Goal: Complete application form

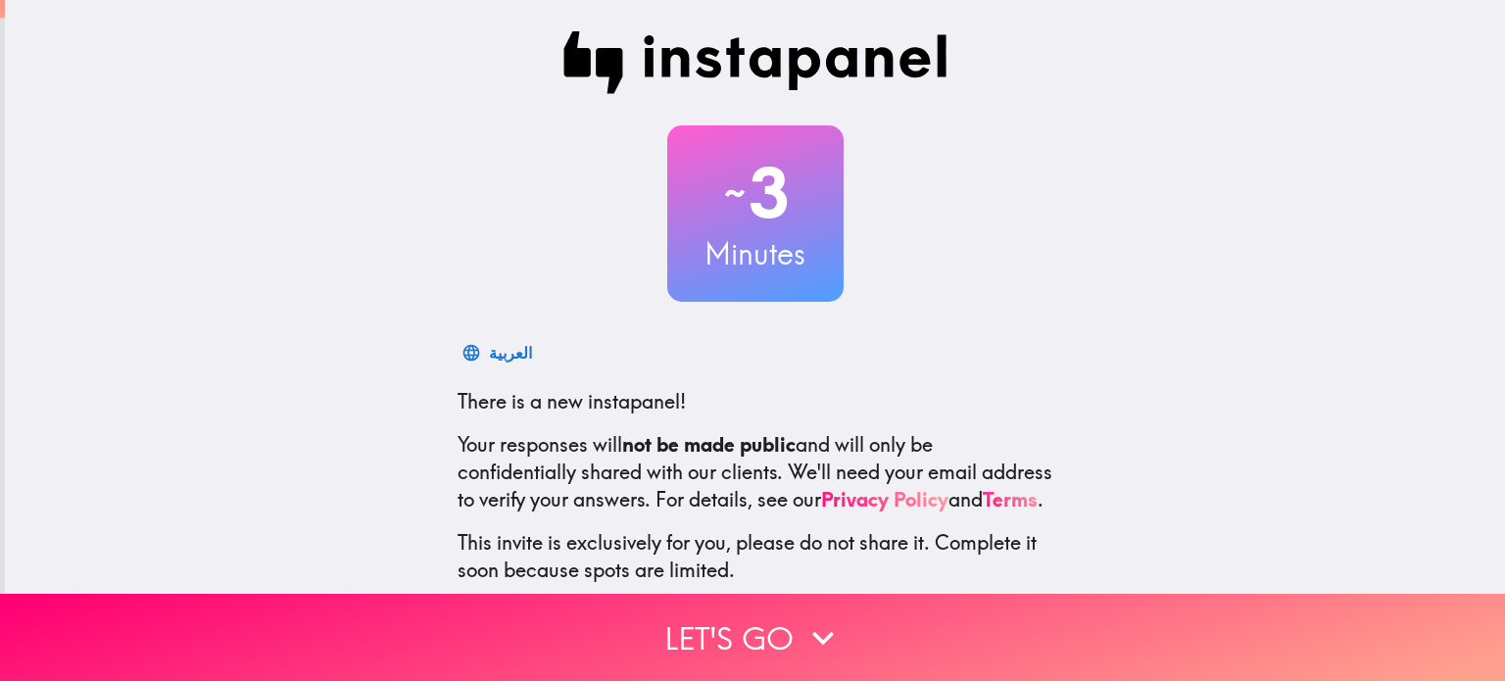
click at [1050, 341] on div "العربية There is a new instapanel! Your responses will not be made public and w…" at bounding box center [755, 507] width 627 height 349
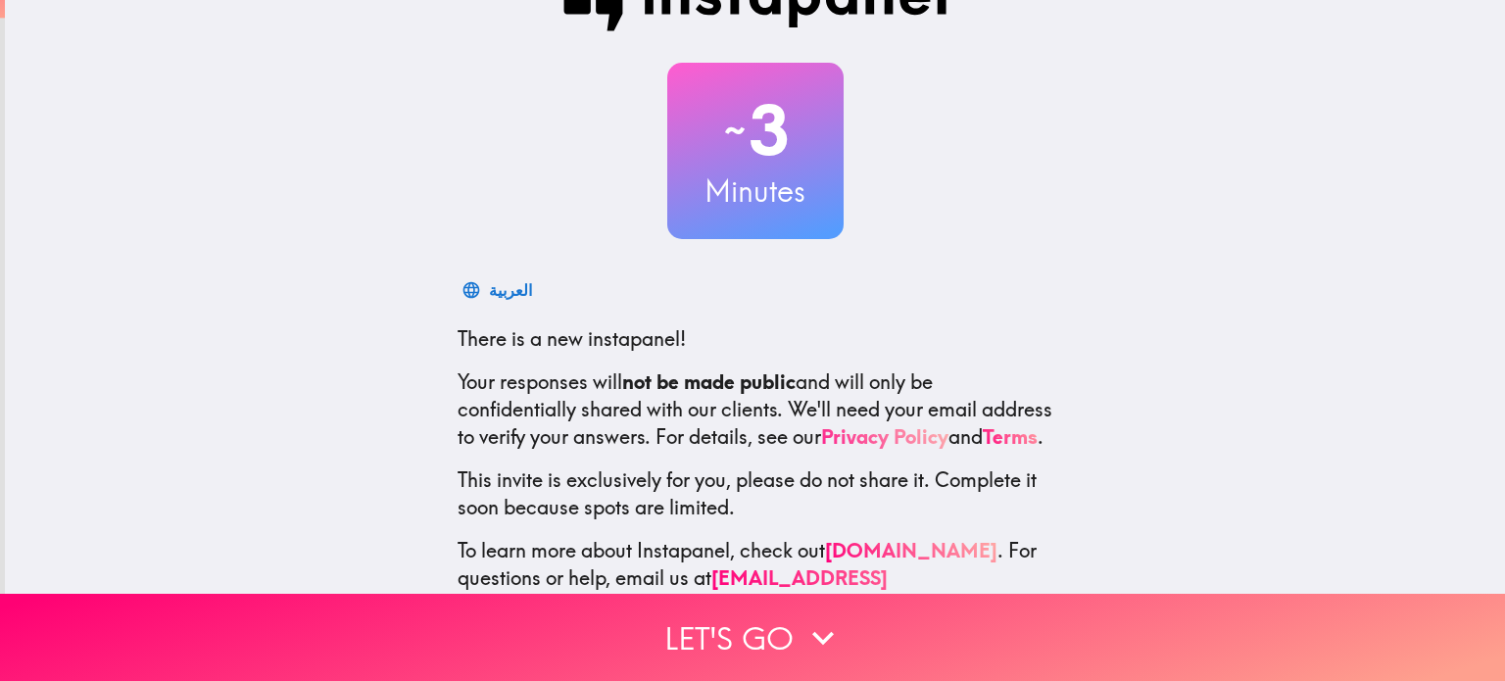
scroll to position [133, 0]
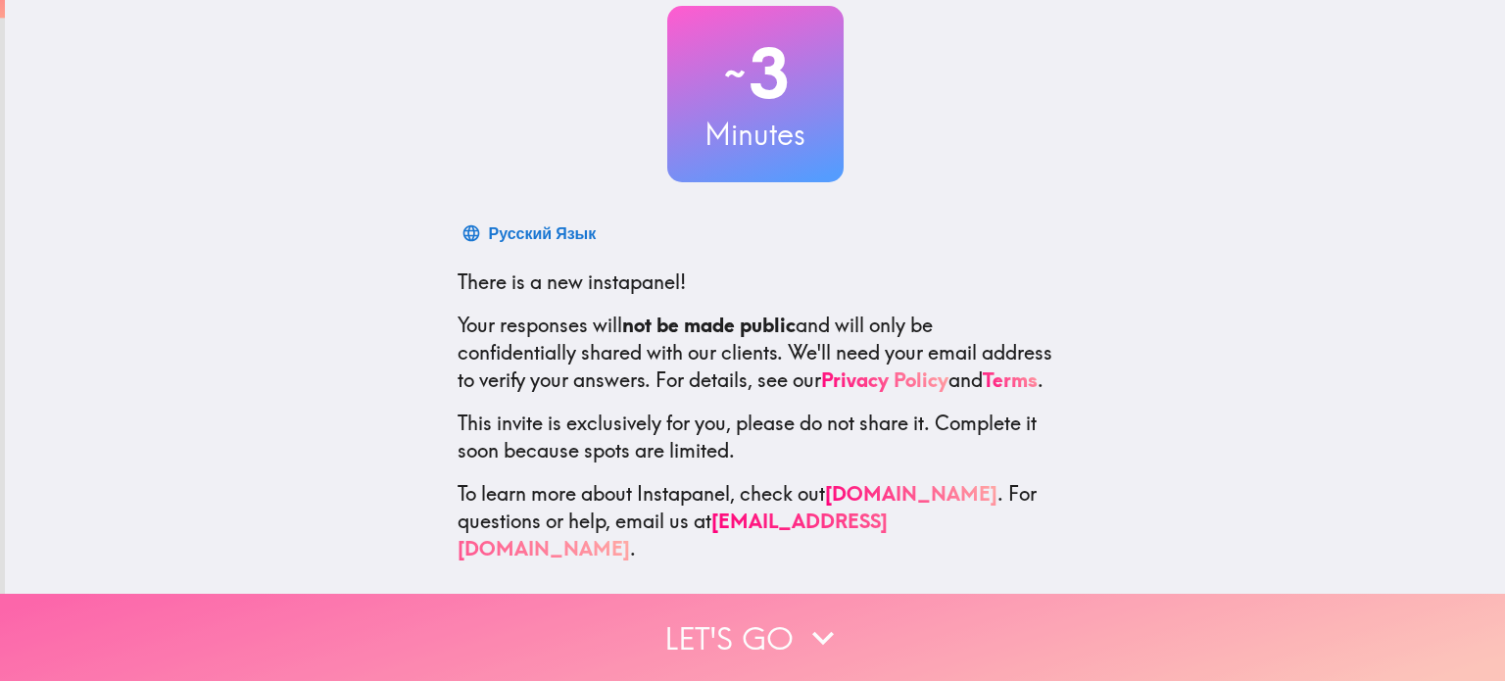
click at [756, 621] on button "Let's go" at bounding box center [752, 637] width 1505 height 87
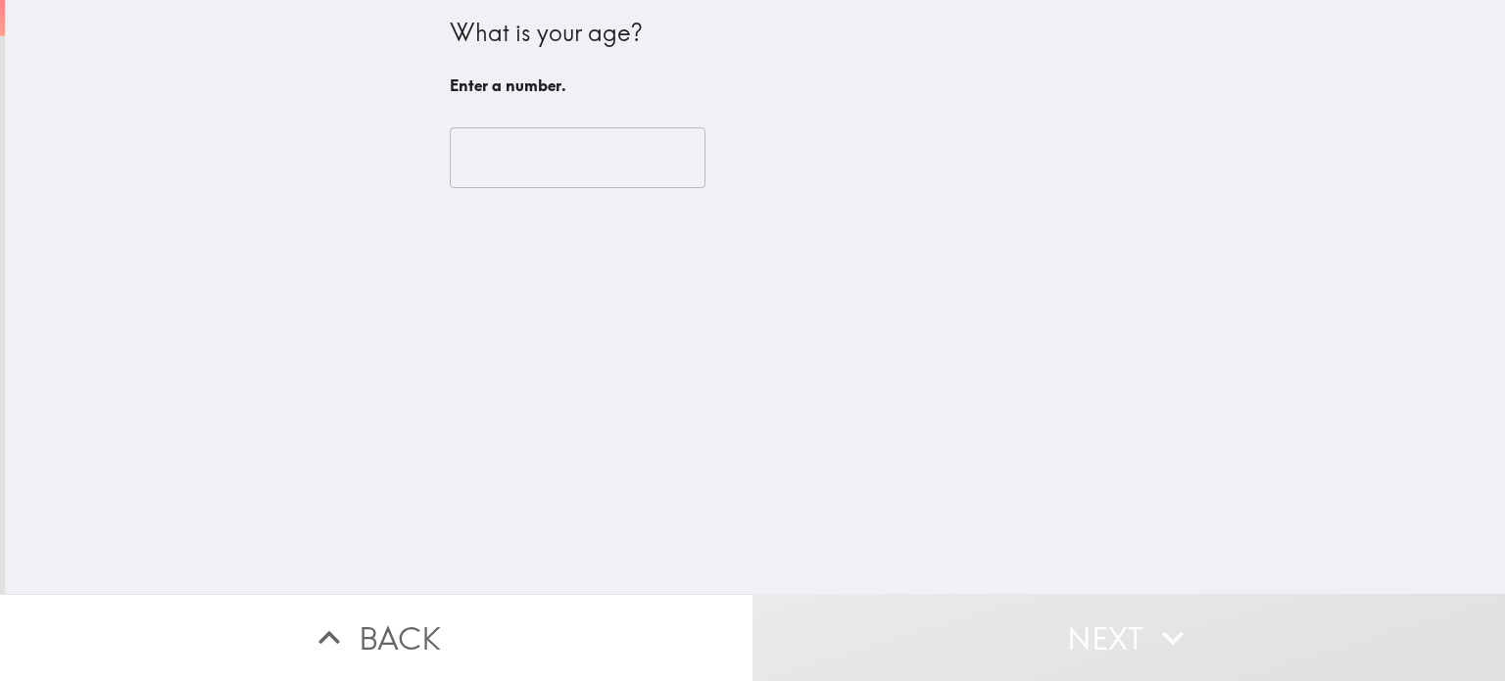
click at [523, 162] on input "number" at bounding box center [578, 157] width 256 height 61
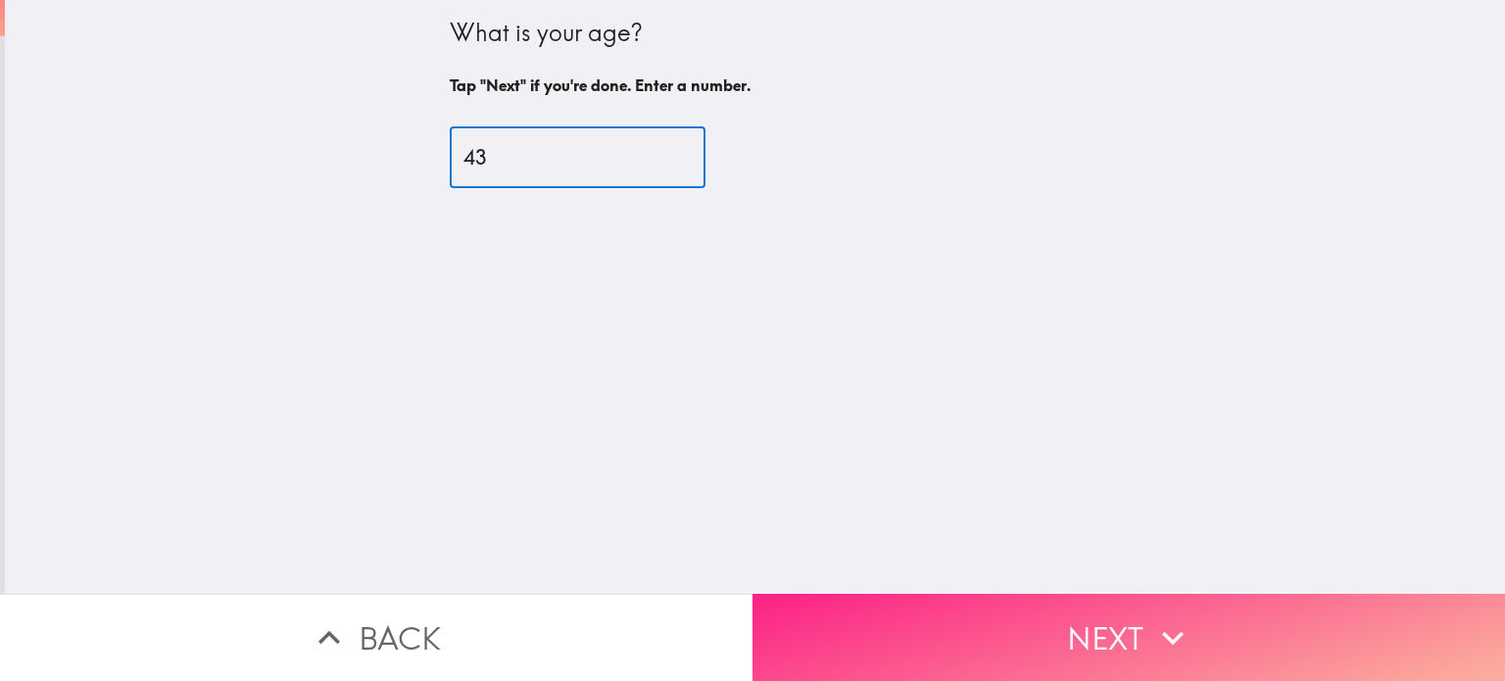
type input "43"
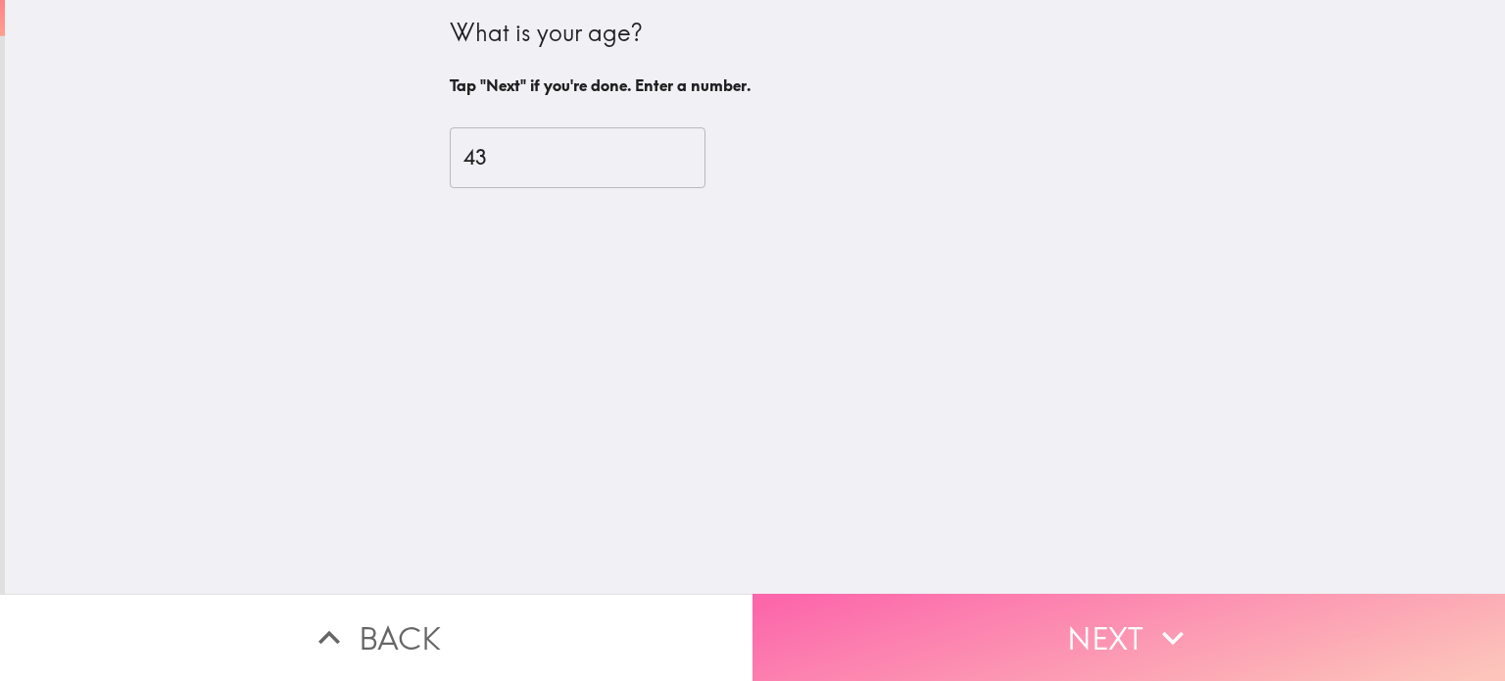
click at [1130, 636] on button "Next" at bounding box center [1129, 637] width 753 height 87
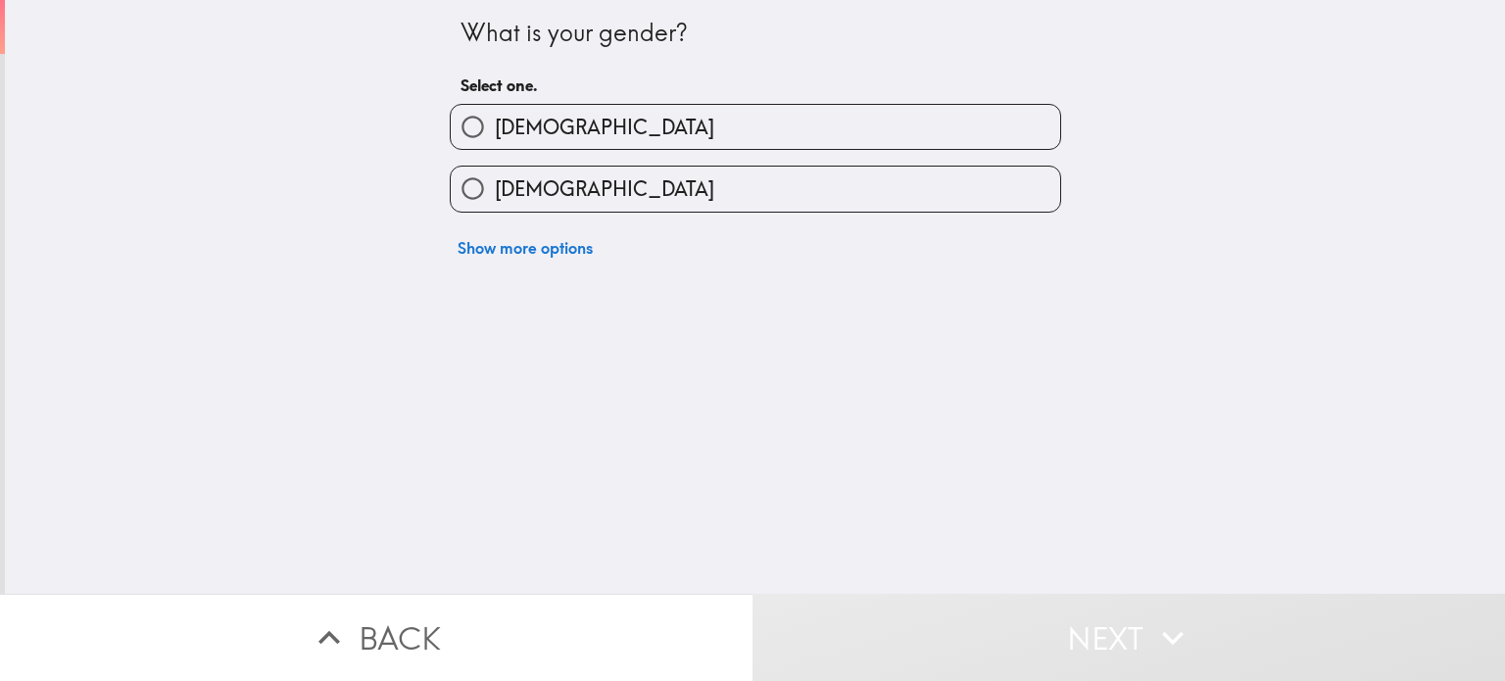
click at [678, 171] on label "[DEMOGRAPHIC_DATA]" at bounding box center [755, 189] width 609 height 44
click at [495, 171] on input "[DEMOGRAPHIC_DATA]" at bounding box center [473, 189] width 44 height 44
radio input "true"
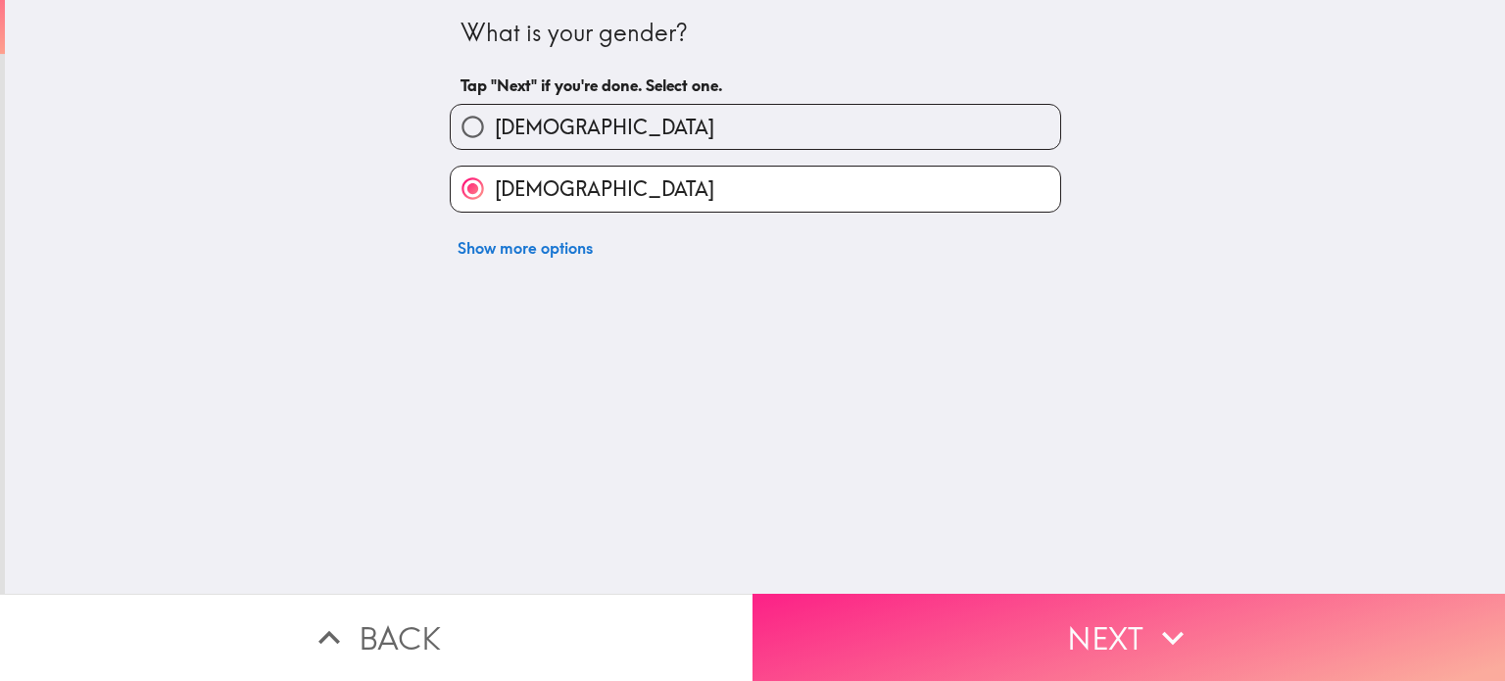
click at [1092, 637] on button "Next" at bounding box center [1129, 637] width 753 height 87
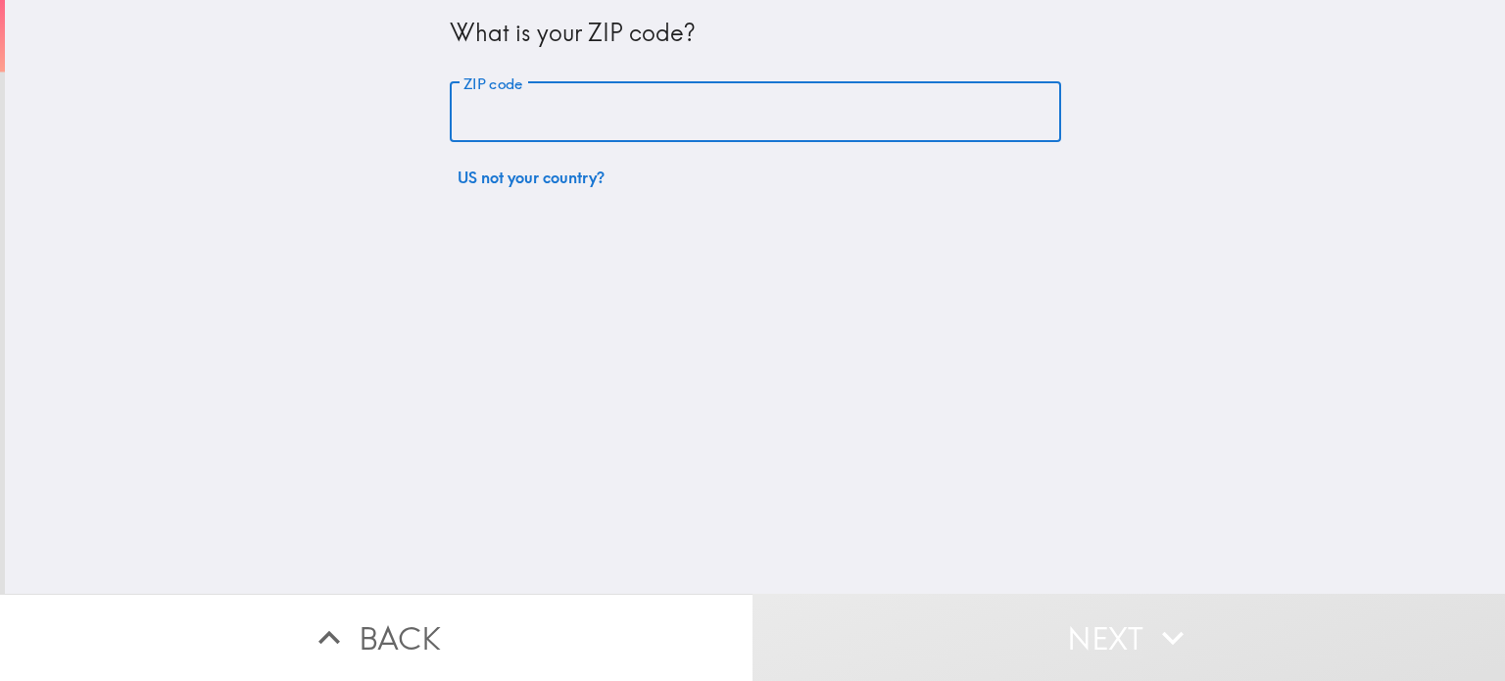
click at [590, 103] on input "ZIP code" at bounding box center [755, 112] width 611 height 61
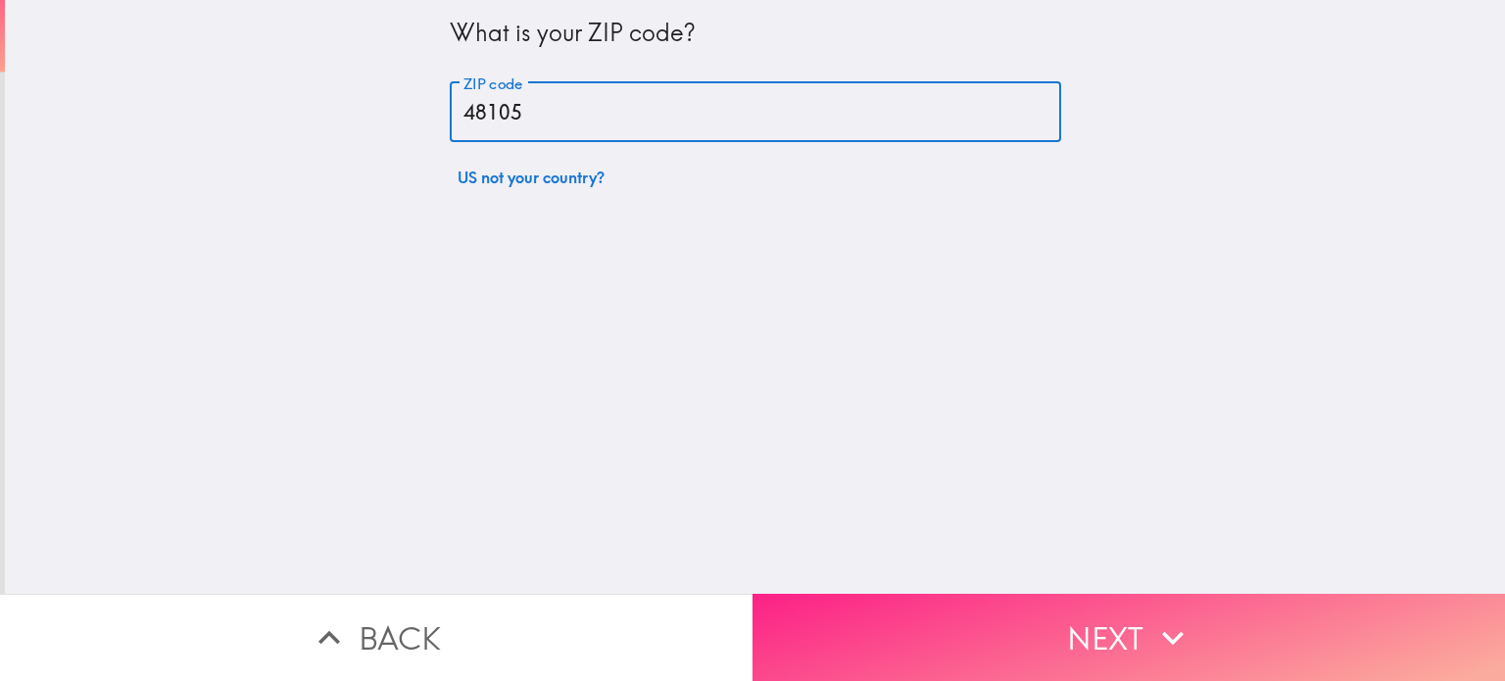
type input "48105"
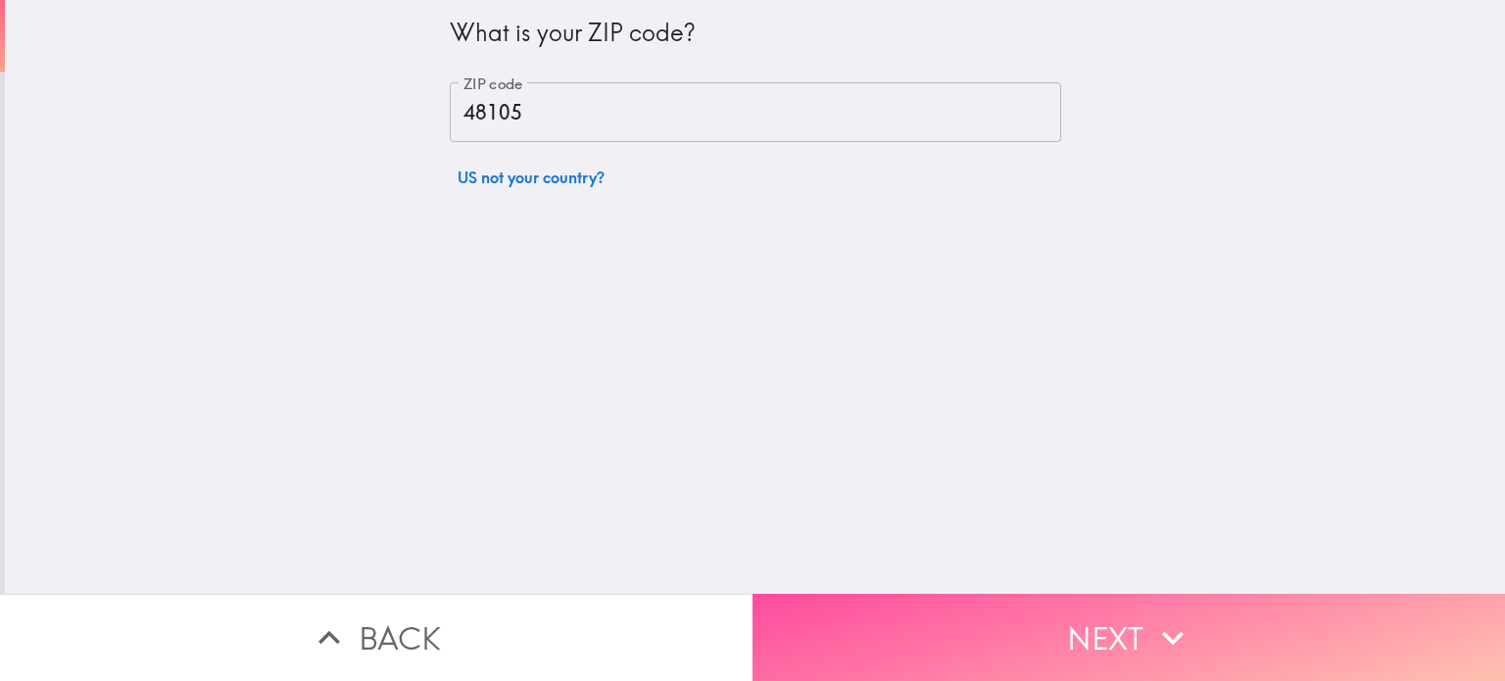
click at [1124, 611] on button "Next" at bounding box center [1129, 637] width 753 height 87
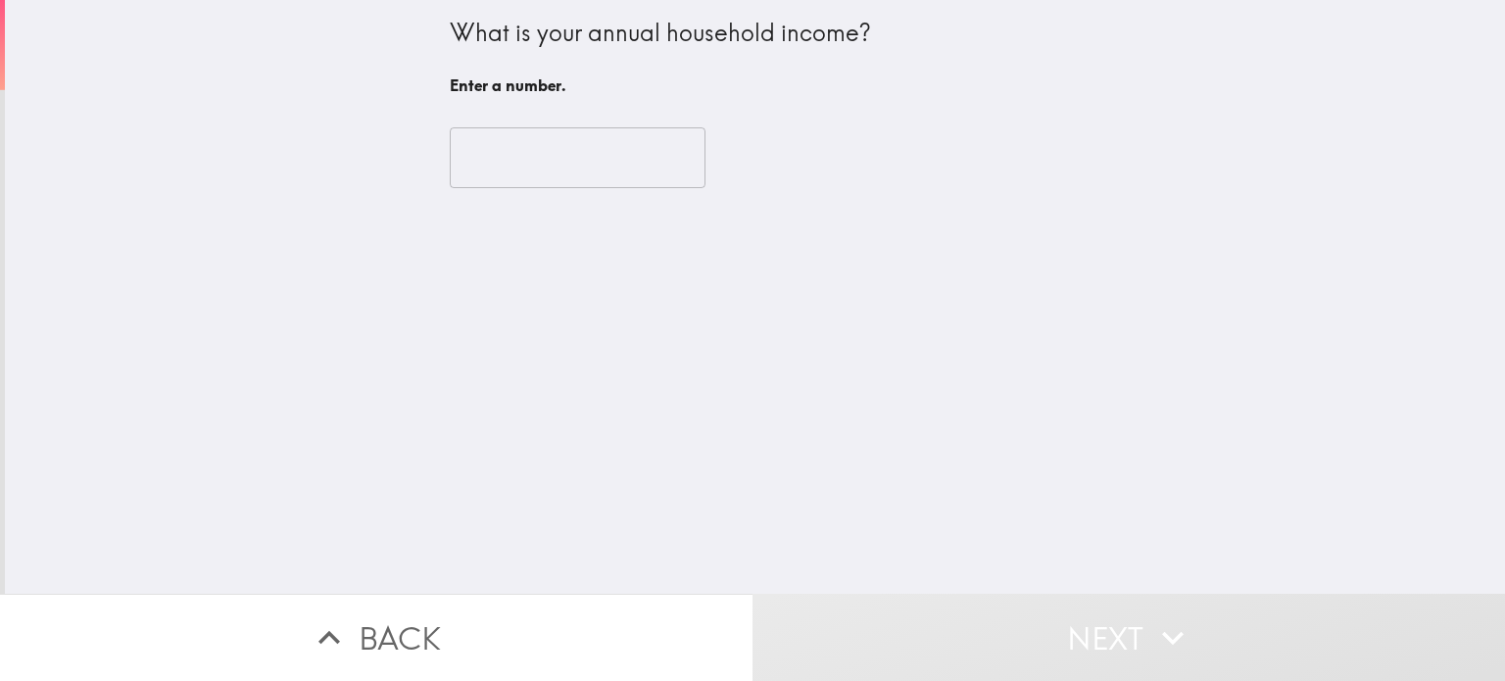
click at [506, 160] on input "number" at bounding box center [578, 157] width 256 height 61
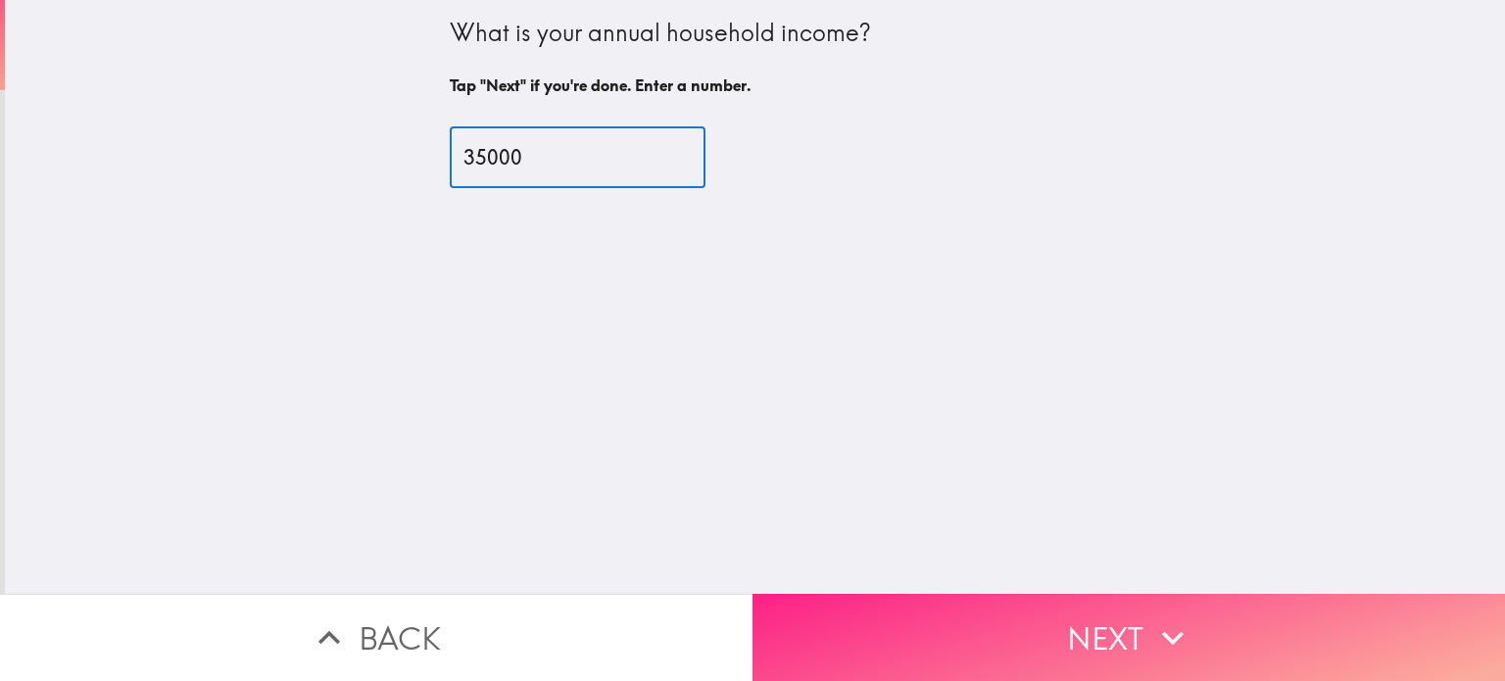
type input "35000"
click at [1097, 626] on button "Next" at bounding box center [1129, 637] width 753 height 87
